Goal: Information Seeking & Learning: Learn about a topic

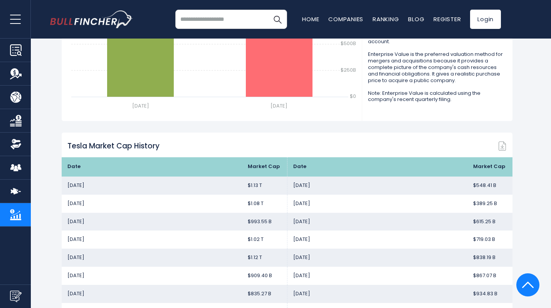
scroll to position [437, 0]
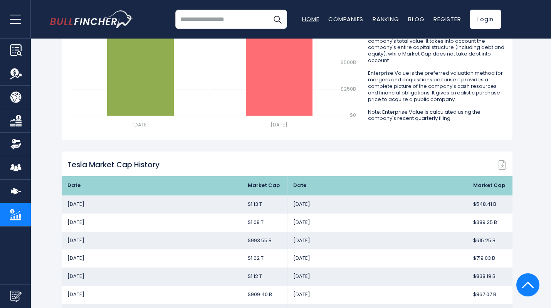
click at [307, 18] on link "Home" at bounding box center [310, 19] width 17 height 8
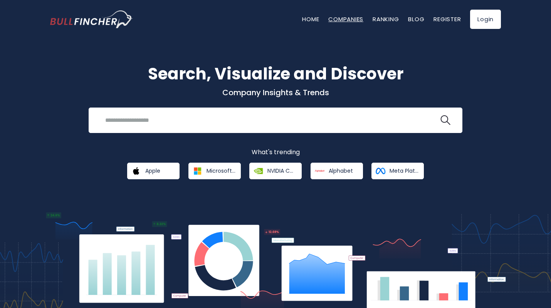
click at [340, 19] on link "Companies" at bounding box center [345, 19] width 35 height 8
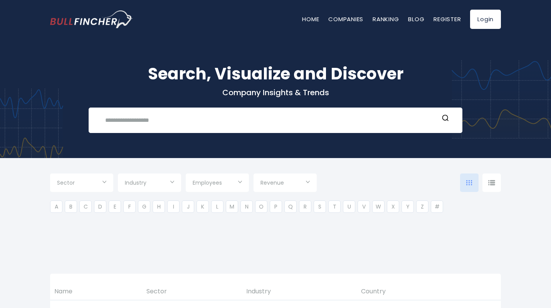
type input "***"
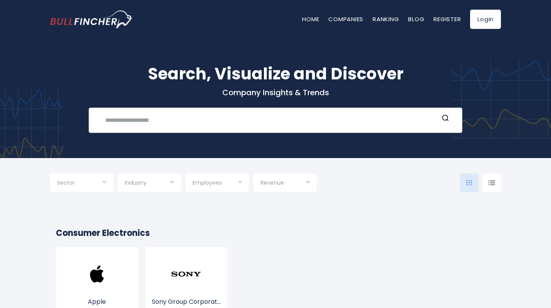
click at [256, 119] on input "text" at bounding box center [270, 120] width 338 height 14
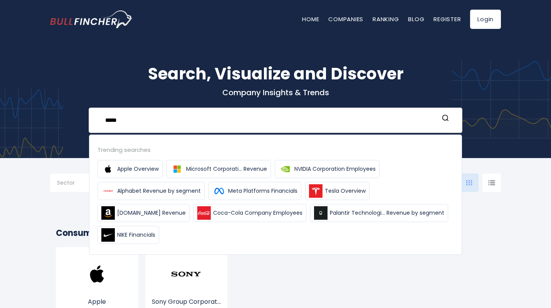
type input "*****"
click at [444, 118] on icon "Search" at bounding box center [445, 118] width 8 height 8
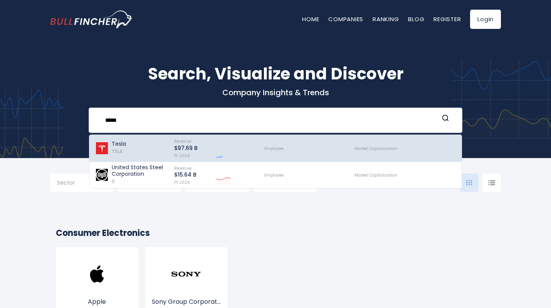
click at [142, 144] on div "Tesla TSLA" at bounding box center [131, 148] width 72 height 23
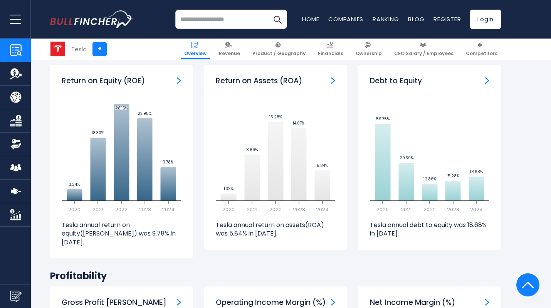
scroll to position [1566, 0]
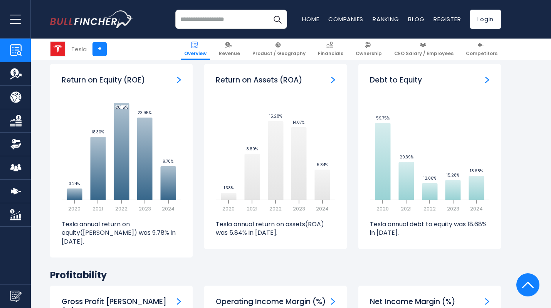
click at [247, 18] on input "search" at bounding box center [231, 19] width 112 height 19
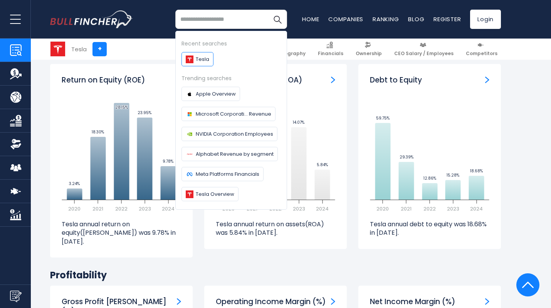
click at [199, 60] on span "Tesla" at bounding box center [202, 59] width 13 height 8
